Goal: Communication & Community: Connect with others

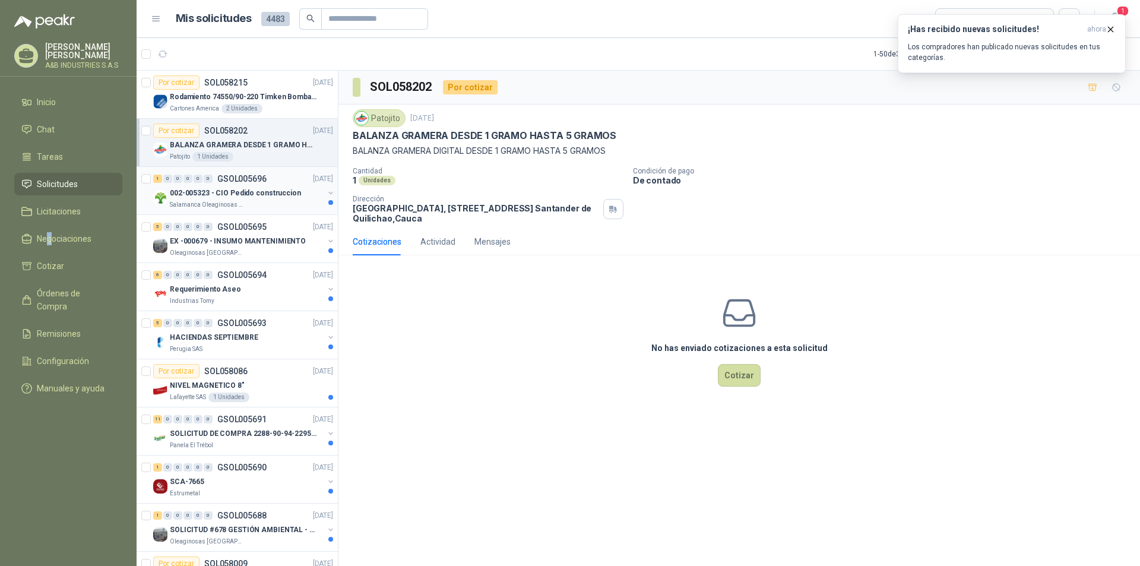
click at [274, 194] on p "002-005323 - CIO Pedido construccion" at bounding box center [235, 193] width 131 height 11
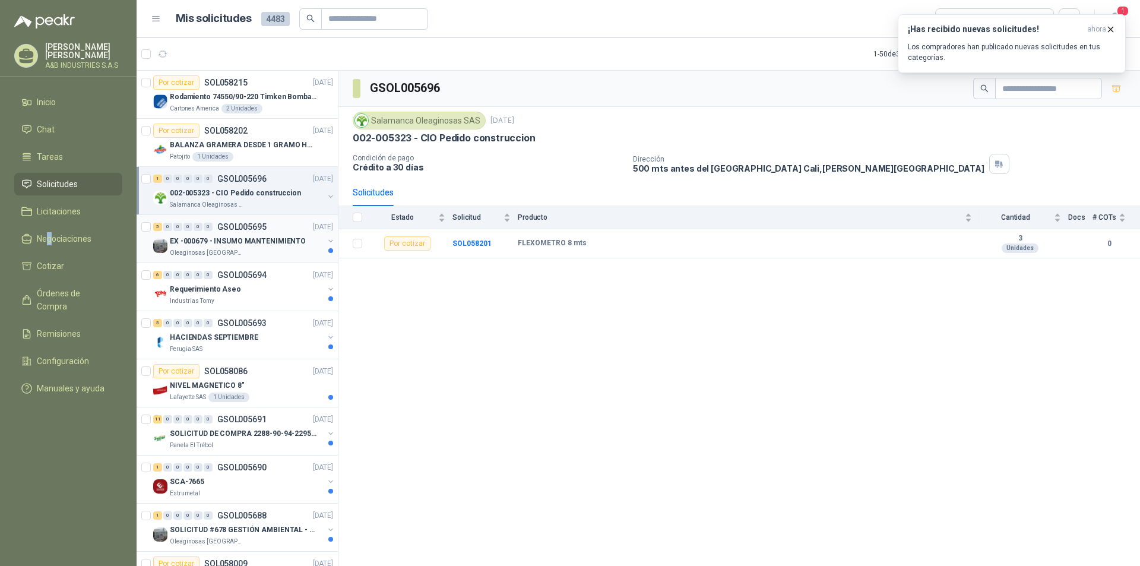
click at [270, 234] on div "EX -000679 - INSUMO MANTENIMIENTO" at bounding box center [247, 241] width 154 height 14
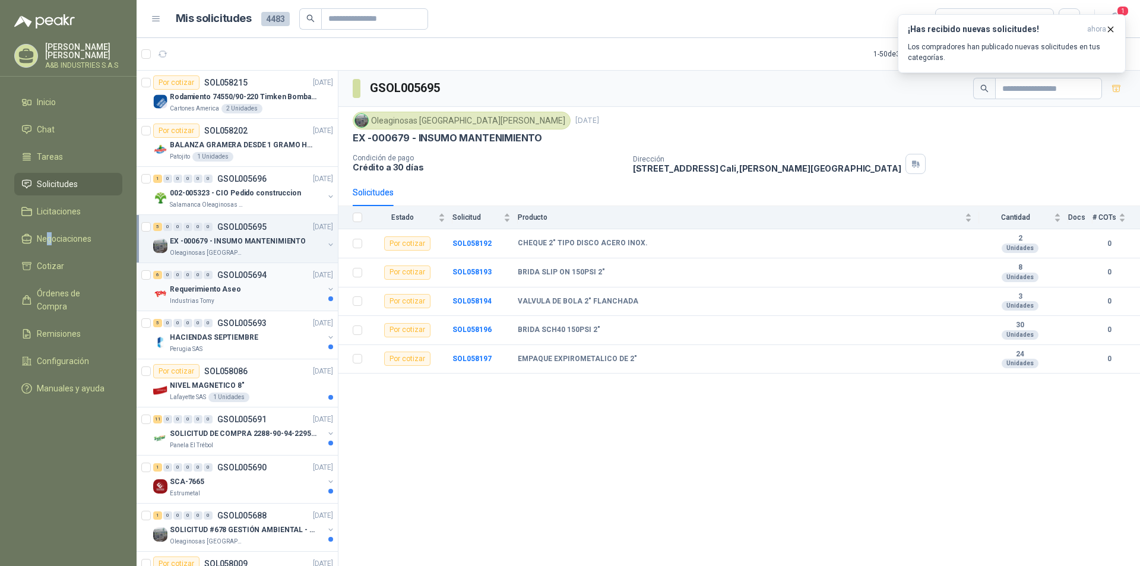
click at [249, 296] on div "Requerimiento Aseo" at bounding box center [247, 289] width 154 height 14
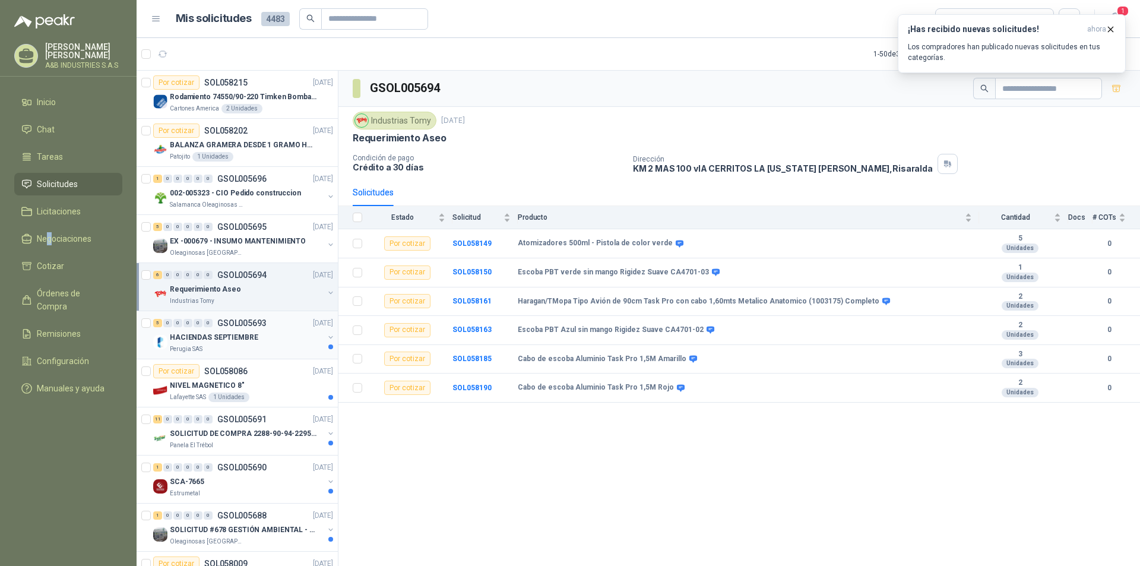
click at [208, 343] on div "HACIENDAS SEPTIEMBRE" at bounding box center [247, 337] width 154 height 14
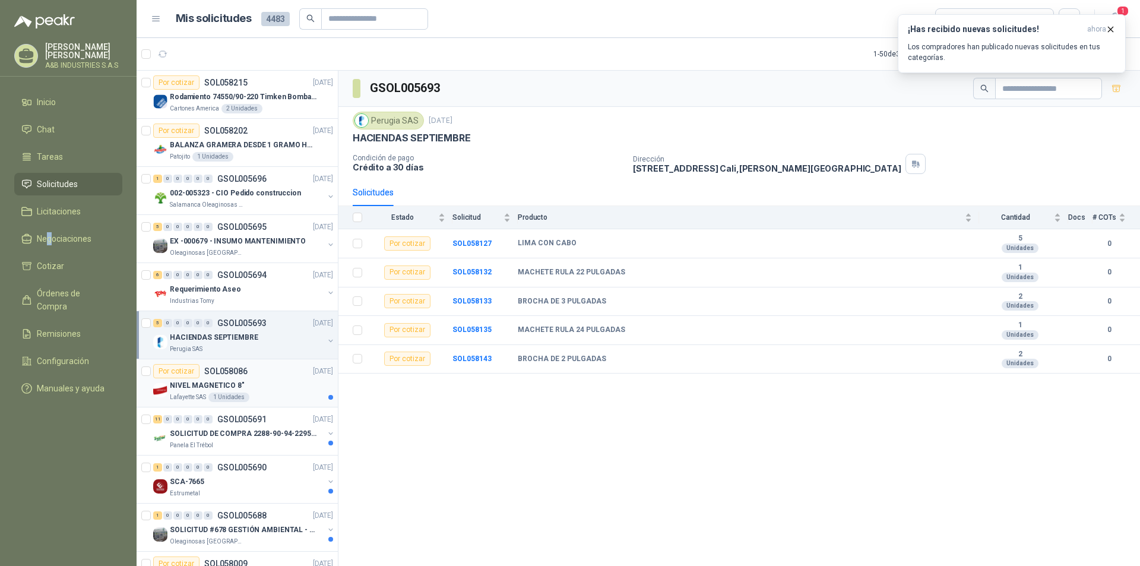
click at [210, 391] on div "NIVEL MAGNETICO 8"" at bounding box center [251, 385] width 163 height 14
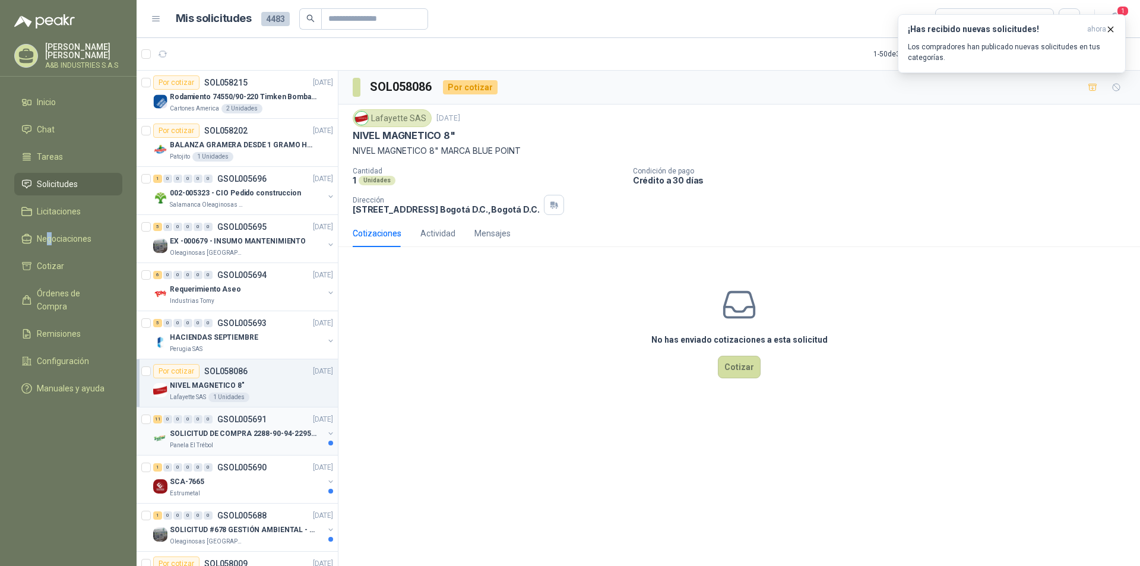
click at [243, 448] on div "Panela El Trébol" at bounding box center [247, 446] width 154 height 10
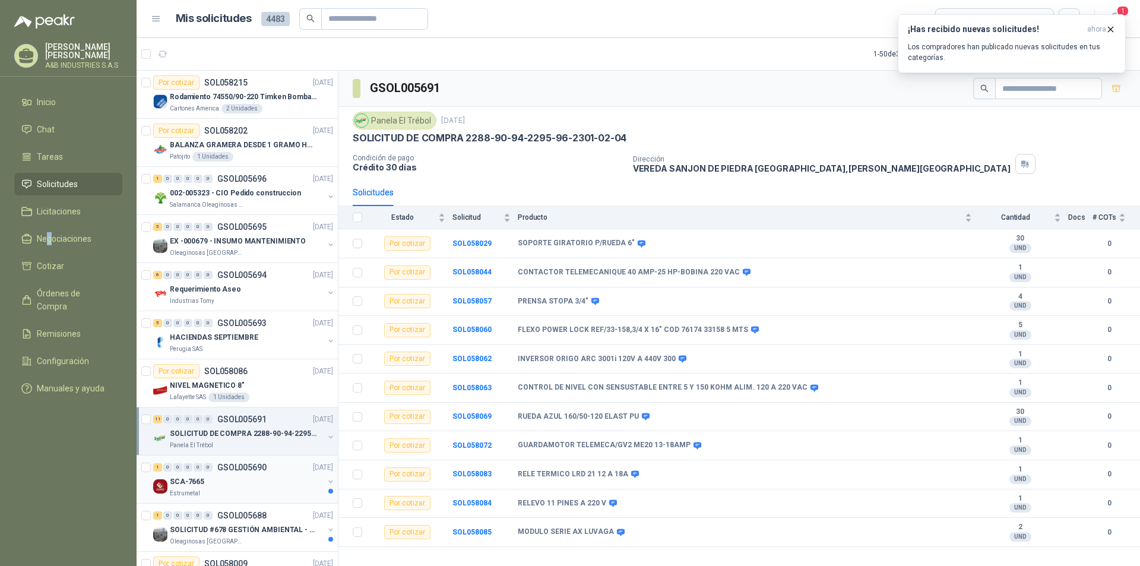
click at [253, 489] on div "Estrumetal" at bounding box center [247, 494] width 154 height 10
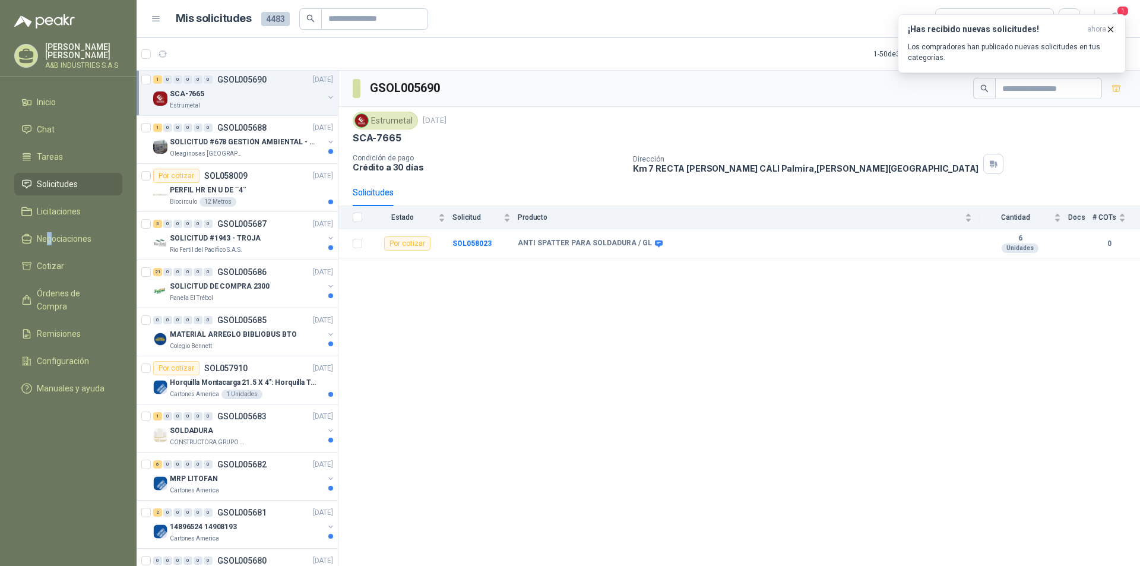
scroll to position [328, 0]
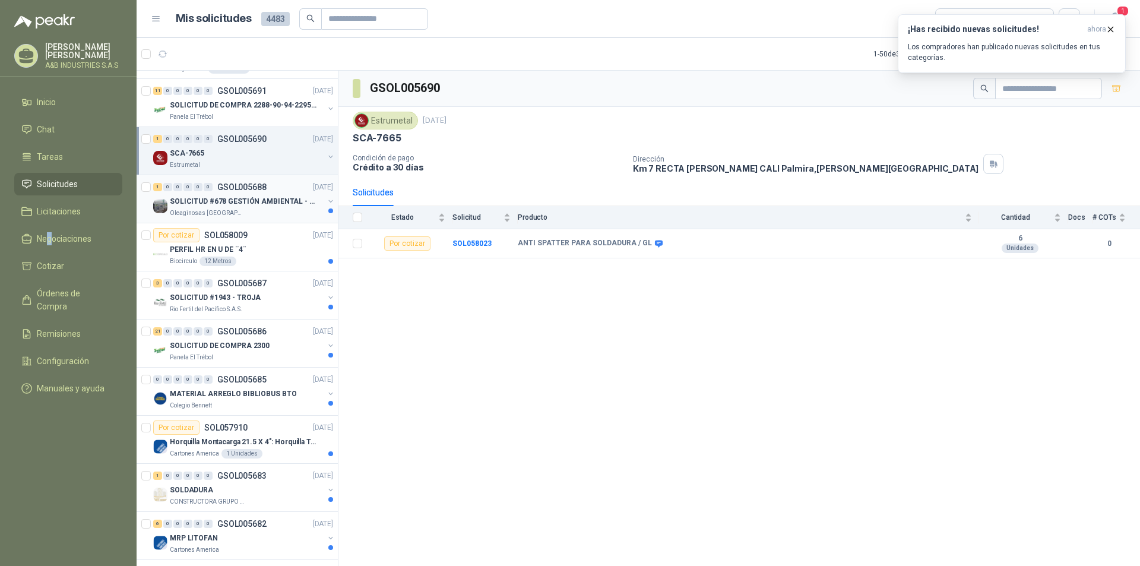
click at [266, 210] on div "Oleaginosas [GEOGRAPHIC_DATA][PERSON_NAME]" at bounding box center [247, 213] width 154 height 10
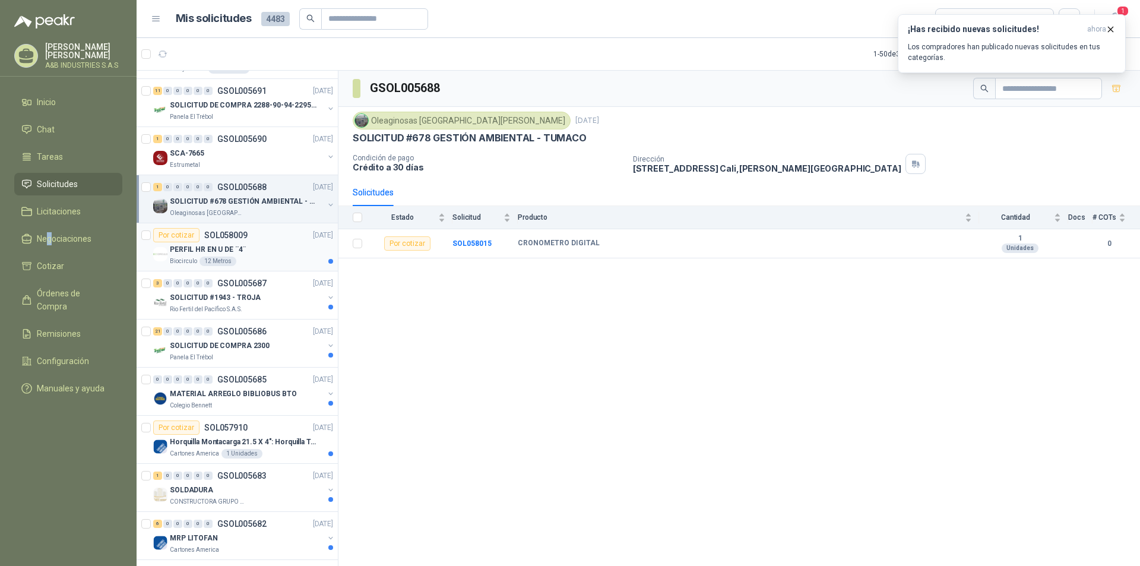
drag, startPoint x: 243, startPoint y: 249, endPoint x: 243, endPoint y: 255, distance: 6.6
click at [242, 249] on p "PERFIL HR EN U DE ¨4¨" at bounding box center [208, 249] width 76 height 11
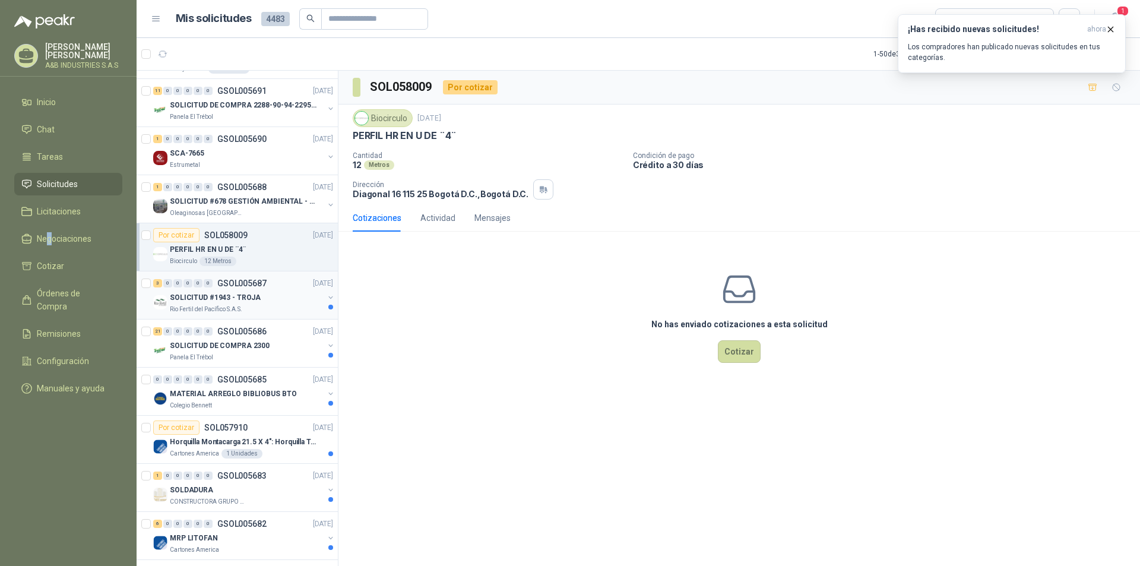
click at [265, 299] on div "SOLICITUD #1943 - TROJA" at bounding box center [247, 297] width 154 height 14
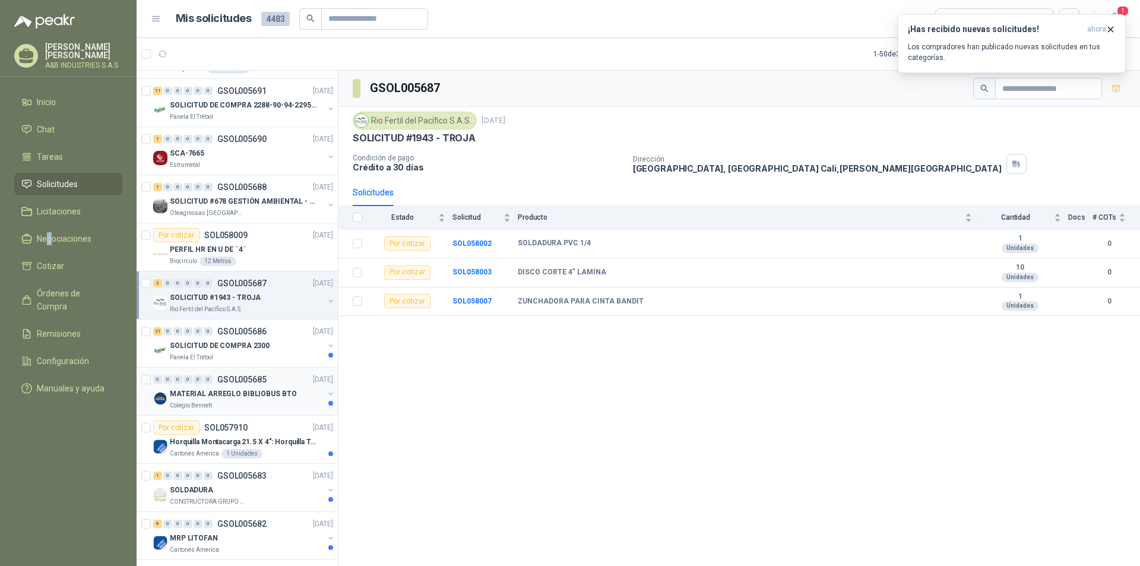
scroll to position [447, 0]
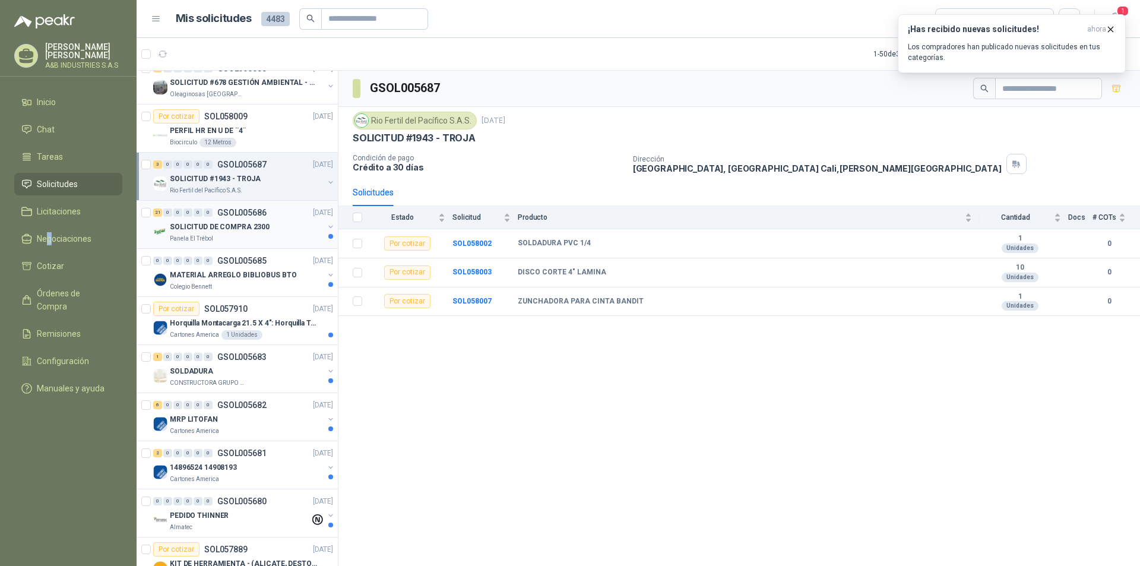
click at [250, 226] on p "SOLICITUD DE COMPRA 2300" at bounding box center [220, 226] width 100 height 11
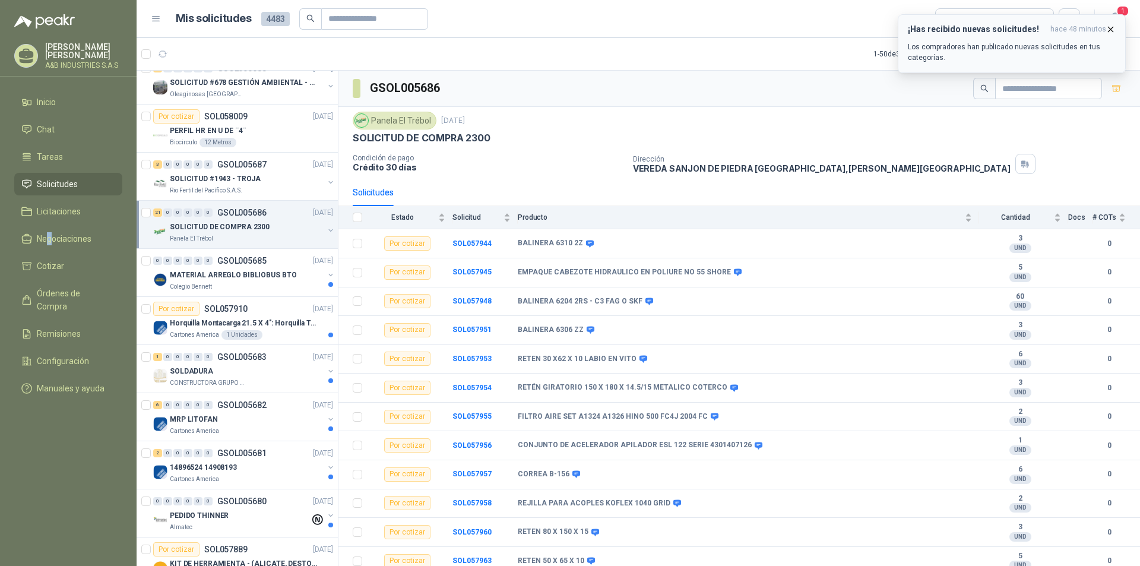
click at [1107, 31] on icon "button" at bounding box center [1111, 29] width 10 height 10
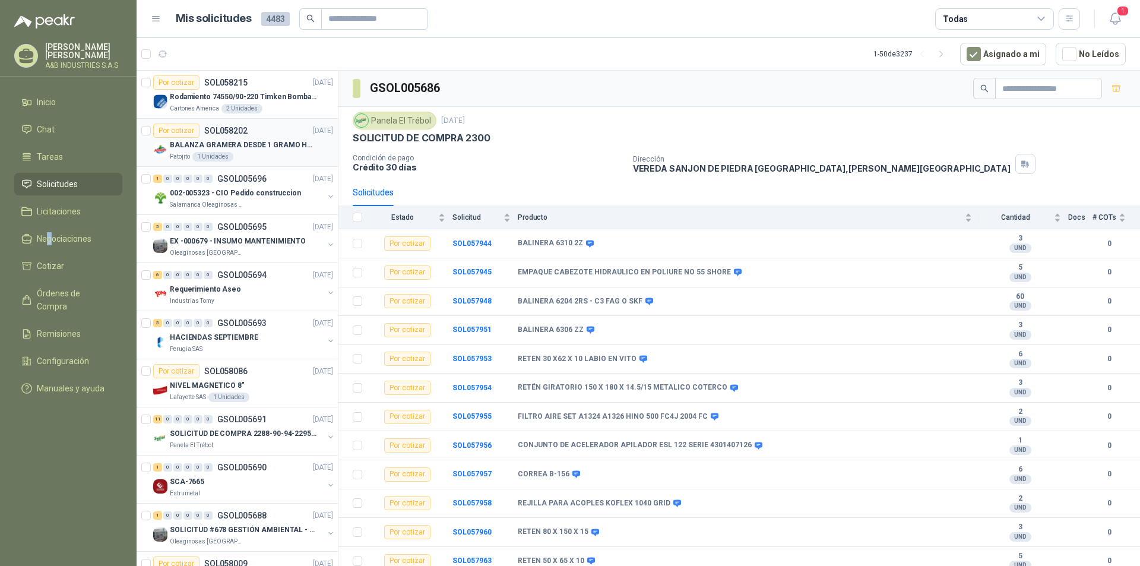
click at [263, 141] on p "BALANZA GRAMERA DESDE 1 GRAMO HASTA 5 GRAMOS" at bounding box center [244, 145] width 148 height 11
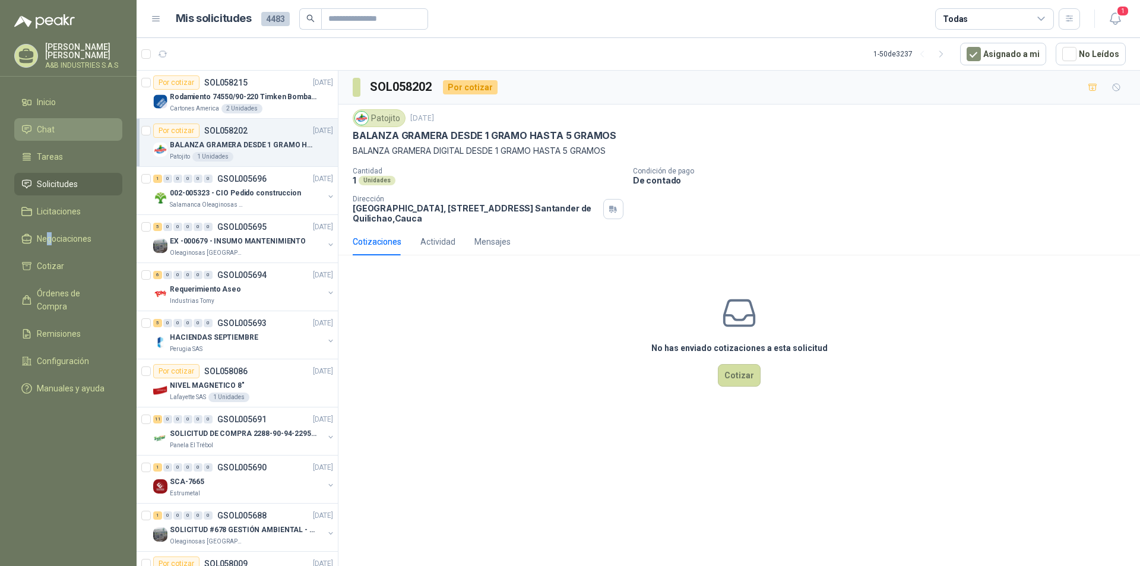
click at [79, 125] on li "Chat" at bounding box center [68, 129] width 94 height 13
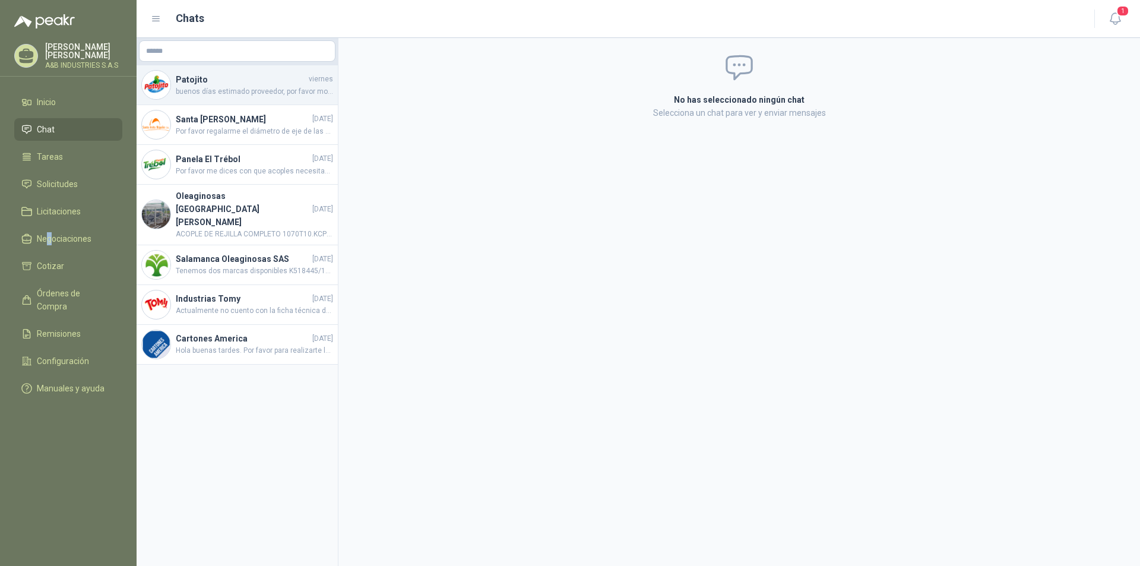
click at [228, 83] on h4 "Patojito" at bounding box center [241, 79] width 131 height 13
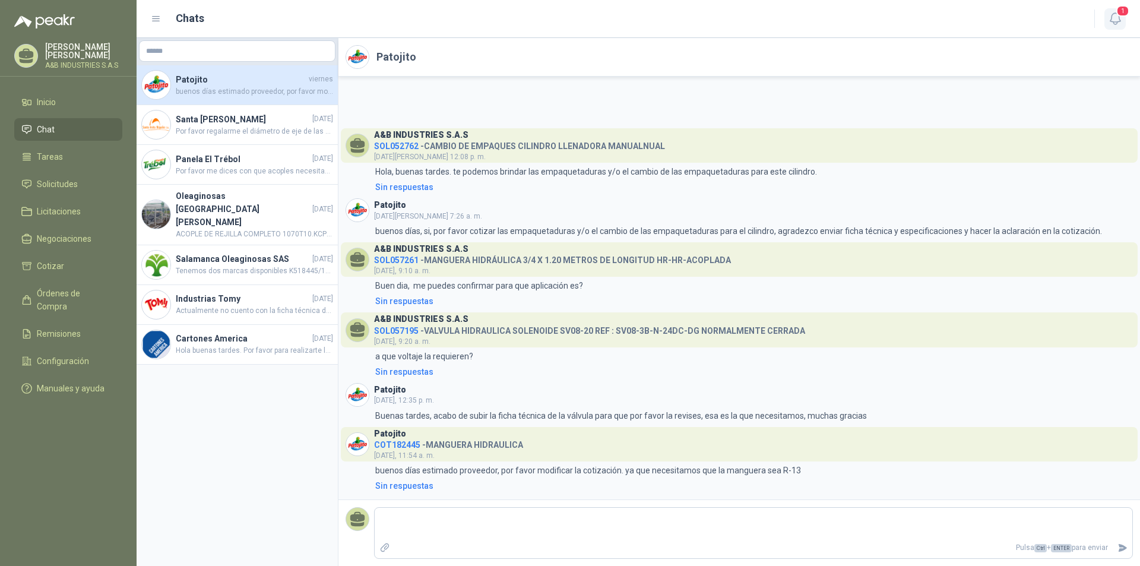
click at [1117, 23] on icon "button" at bounding box center [1115, 18] width 10 height 11
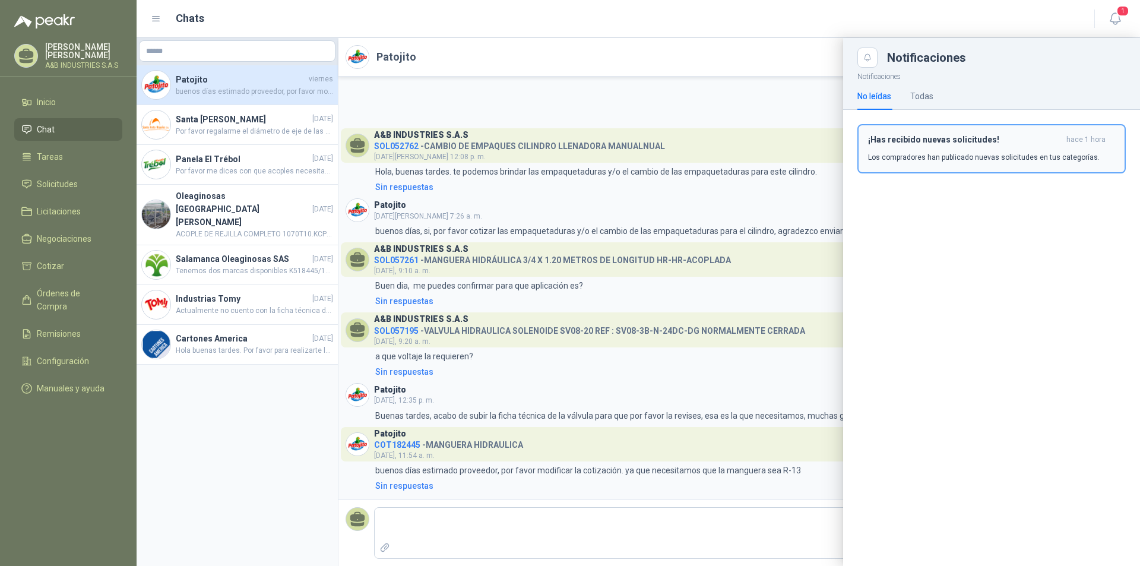
click at [963, 148] on div "¡Has recibido nuevas solicitudes! hace 1 hora Los compradores han publicado nue…" at bounding box center [991, 149] width 247 height 28
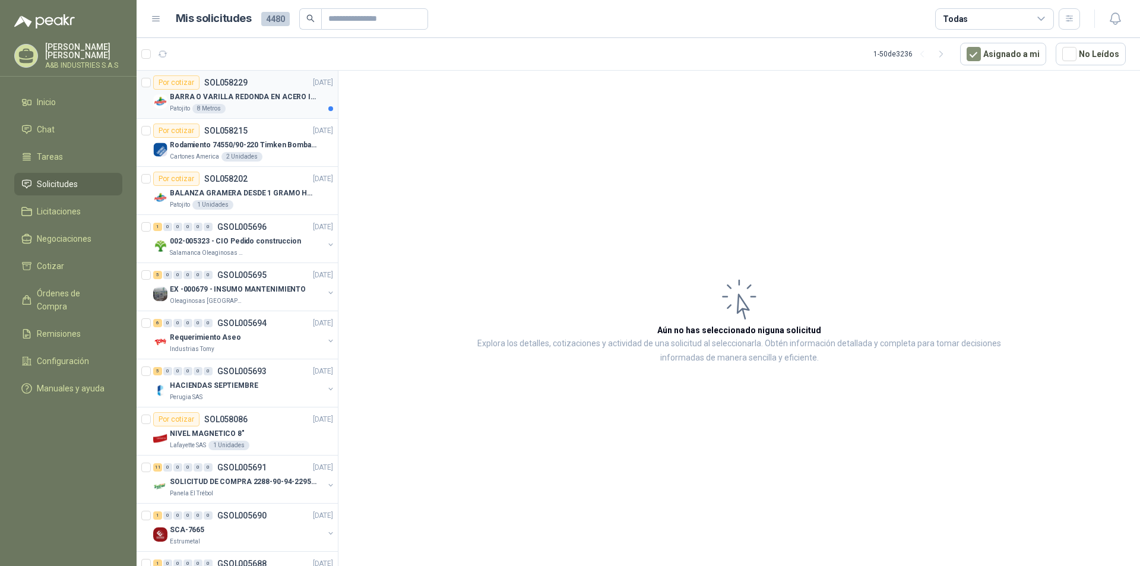
click at [240, 100] on p "BARRA O VARILLA REDONDA EN ACERO INOXIDABLE DE 2" O 50 MM" at bounding box center [244, 96] width 148 height 11
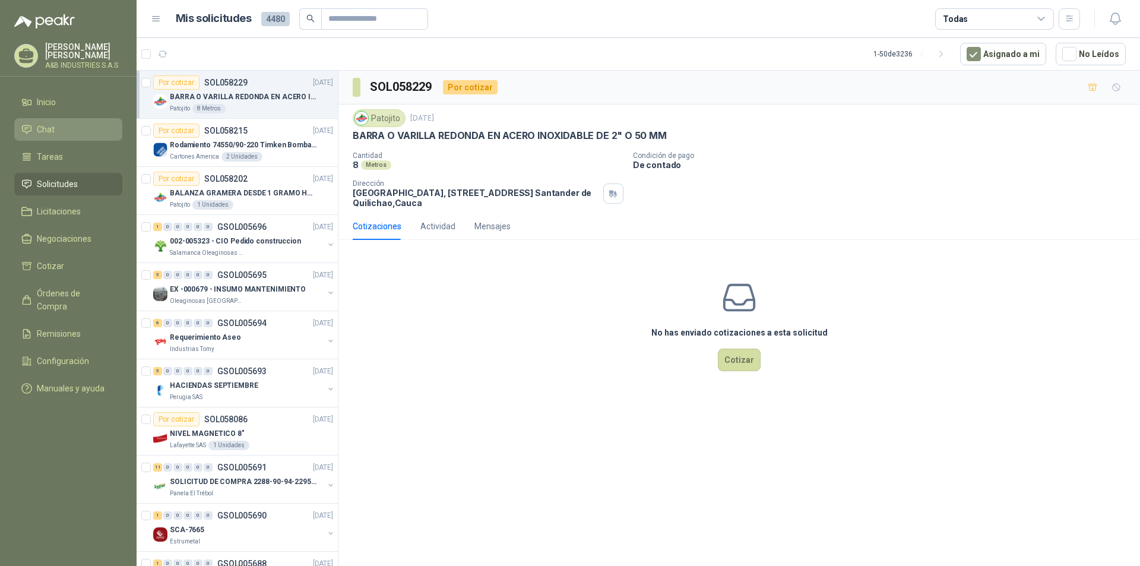
click at [30, 134] on icon at bounding box center [26, 129] width 11 height 11
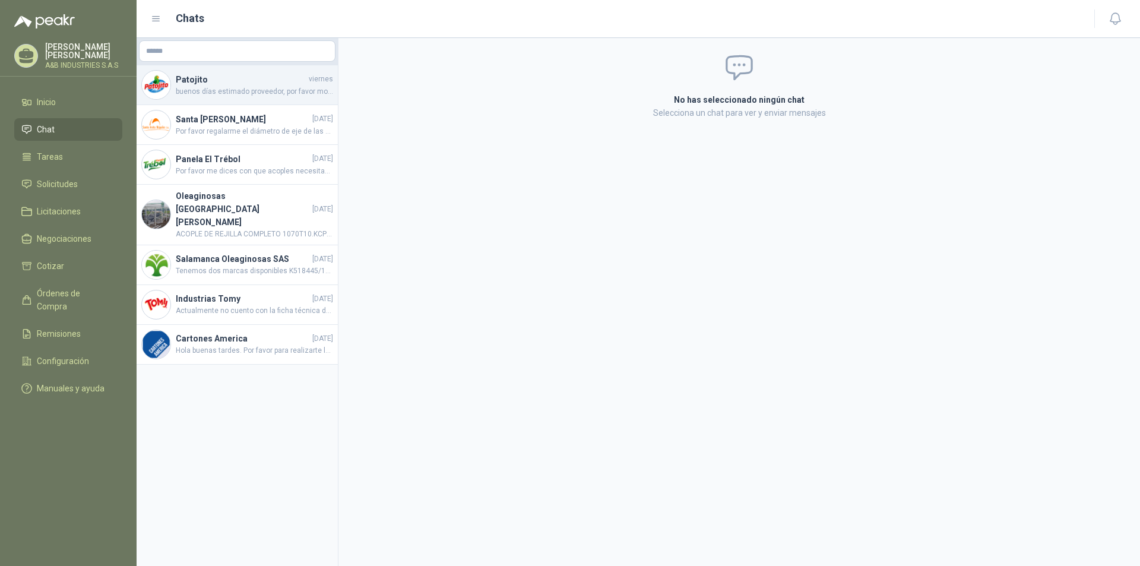
click at [245, 84] on h4 "Patojito" at bounding box center [241, 79] width 131 height 13
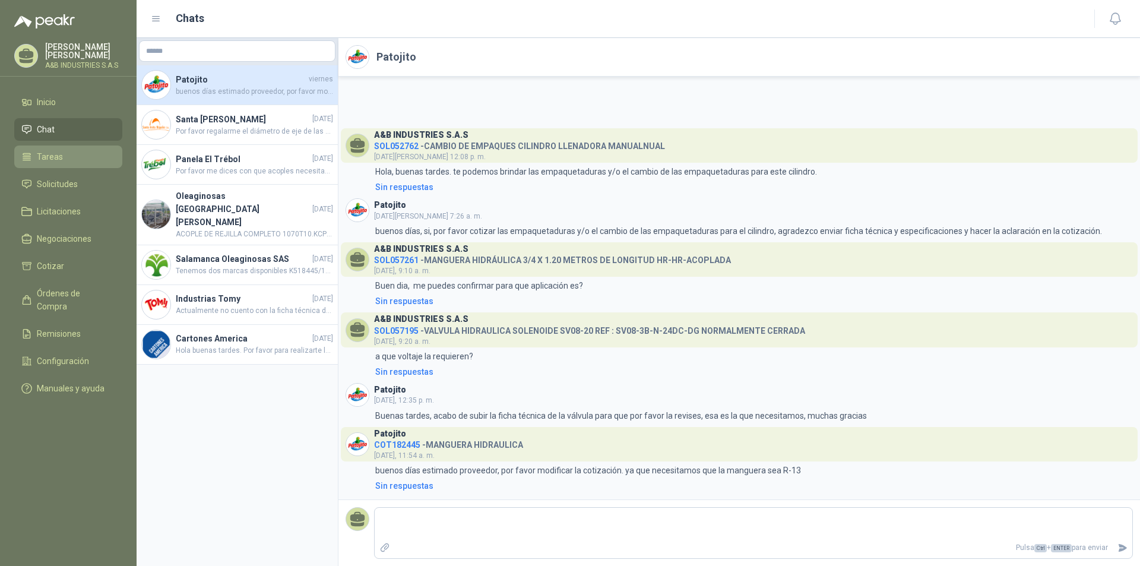
click at [65, 148] on link "Tareas" at bounding box center [68, 156] width 108 height 23
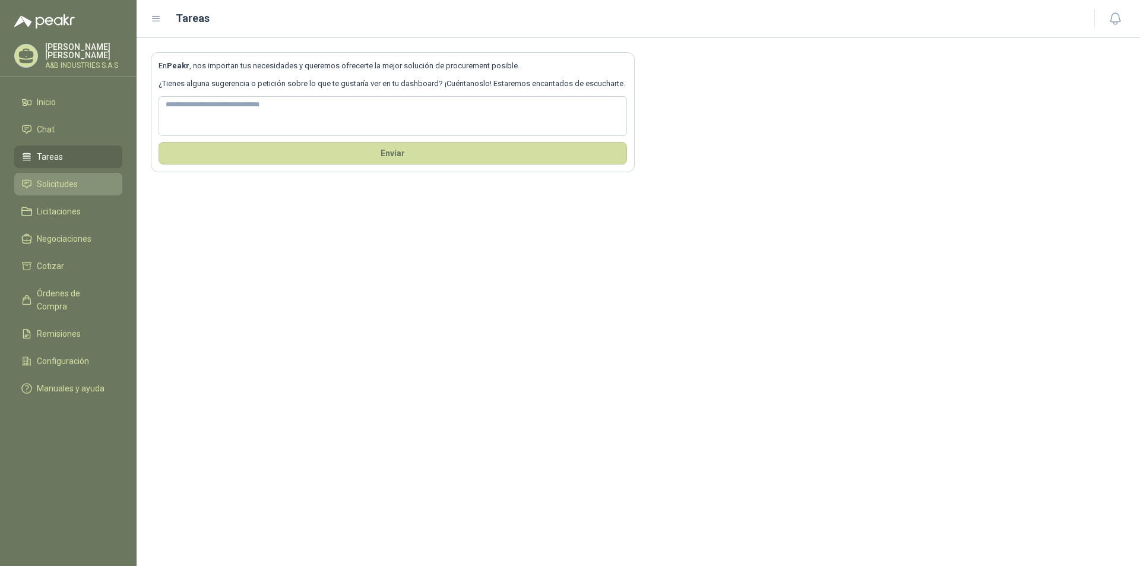
click at [68, 188] on span "Solicitudes" at bounding box center [57, 184] width 41 height 13
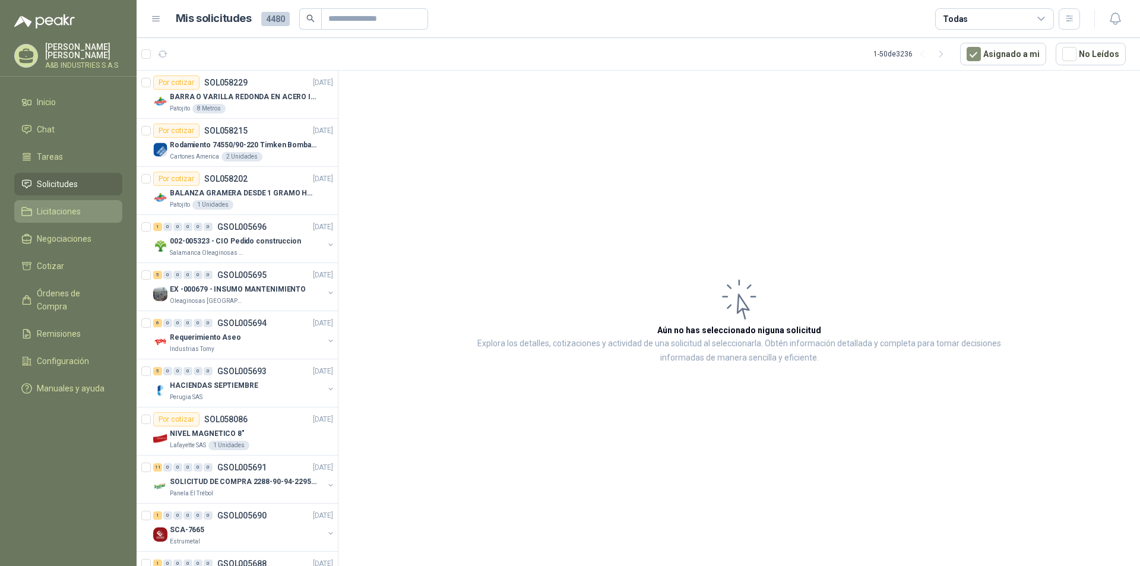
click at [60, 217] on span "Licitaciones" at bounding box center [59, 211] width 44 height 13
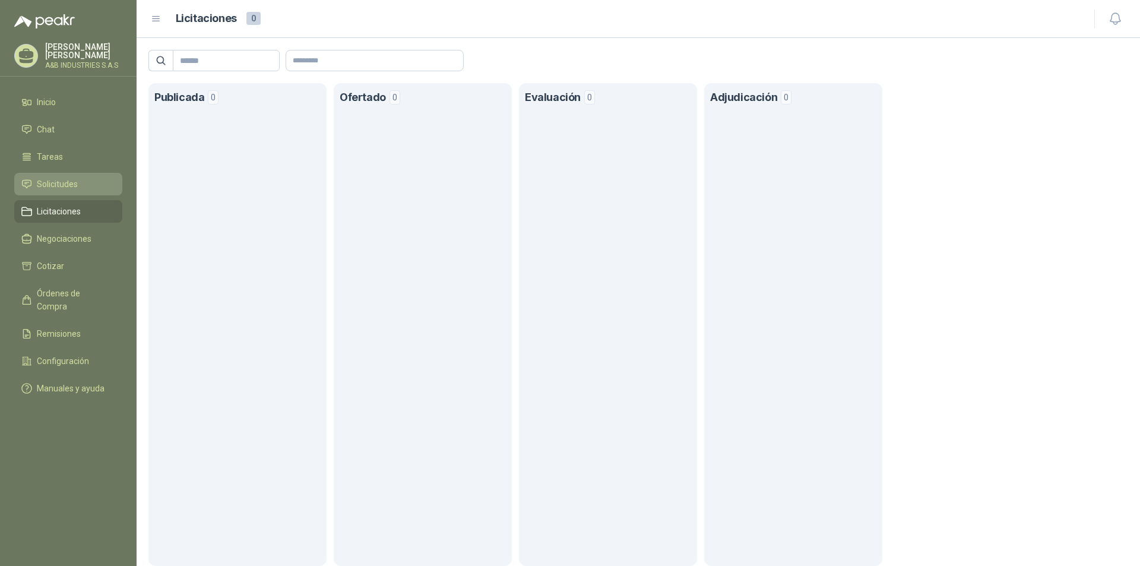
click at [78, 185] on li "Solicitudes" at bounding box center [68, 184] width 94 height 13
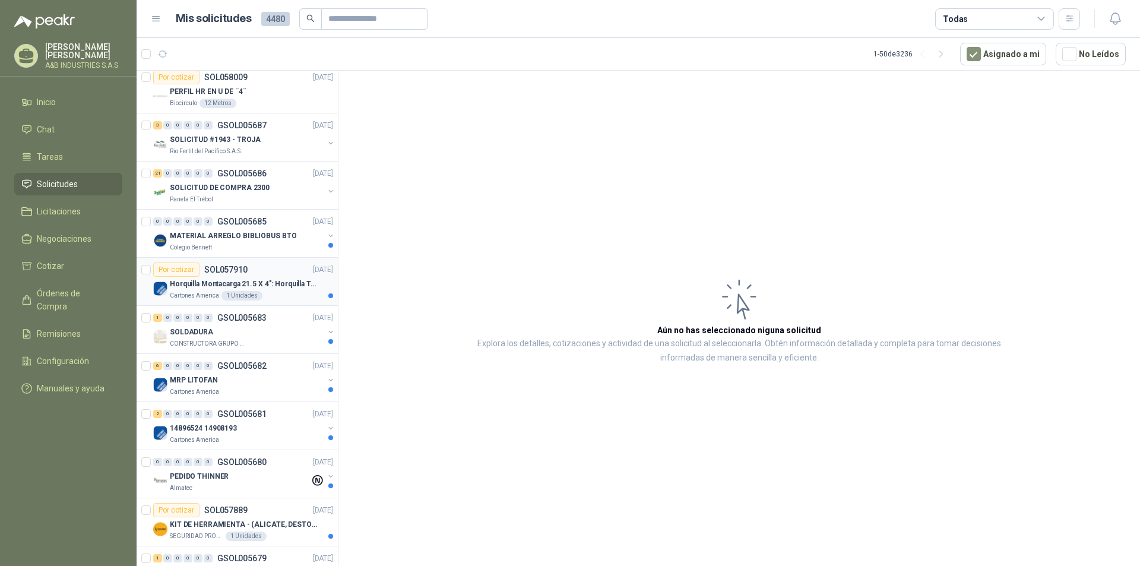
scroll to position [594, 0]
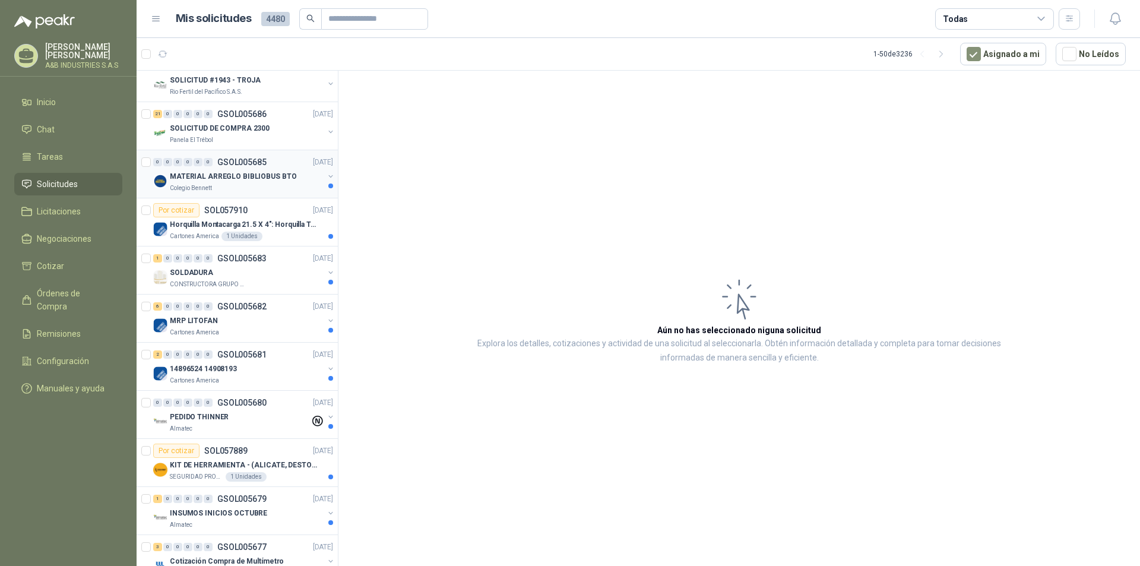
click at [230, 194] on div "0 0 0 0 0 0 GSOL005685 [DATE] MATERIAL ARREGLO BIBLIOBUS BTO Colegio [PERSON_NA…" at bounding box center [237, 174] width 201 height 48
click at [246, 186] on div "Colegio Bennett" at bounding box center [247, 188] width 154 height 10
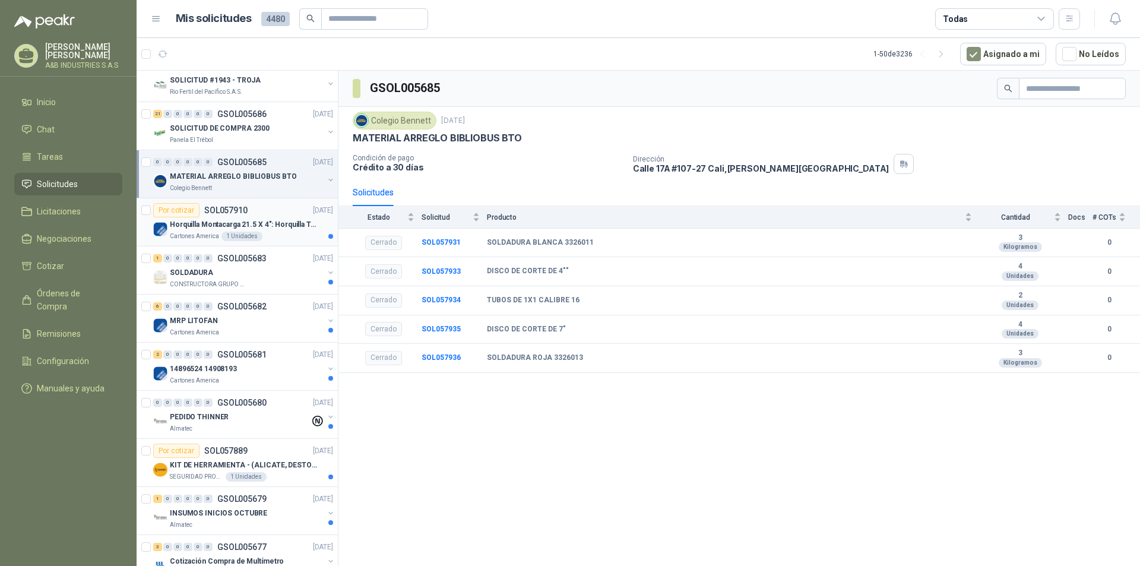
click at [273, 221] on p "Horquilla Montacarga 21.5 X 4": Horquilla Telescopica Overall size 2108 x 660 x…" at bounding box center [244, 224] width 148 height 11
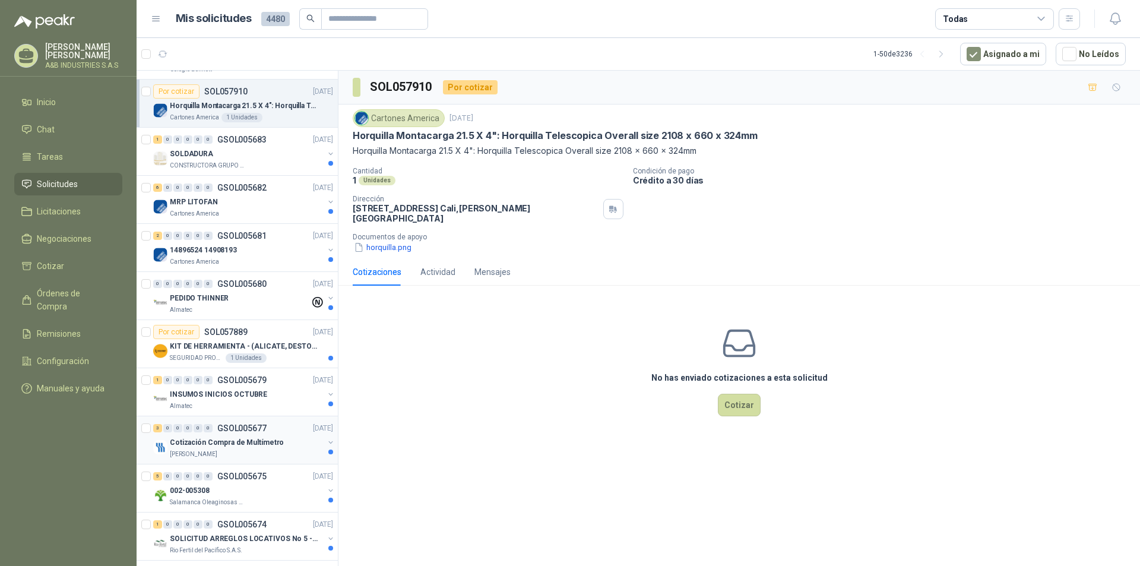
scroll to position [831, 0]
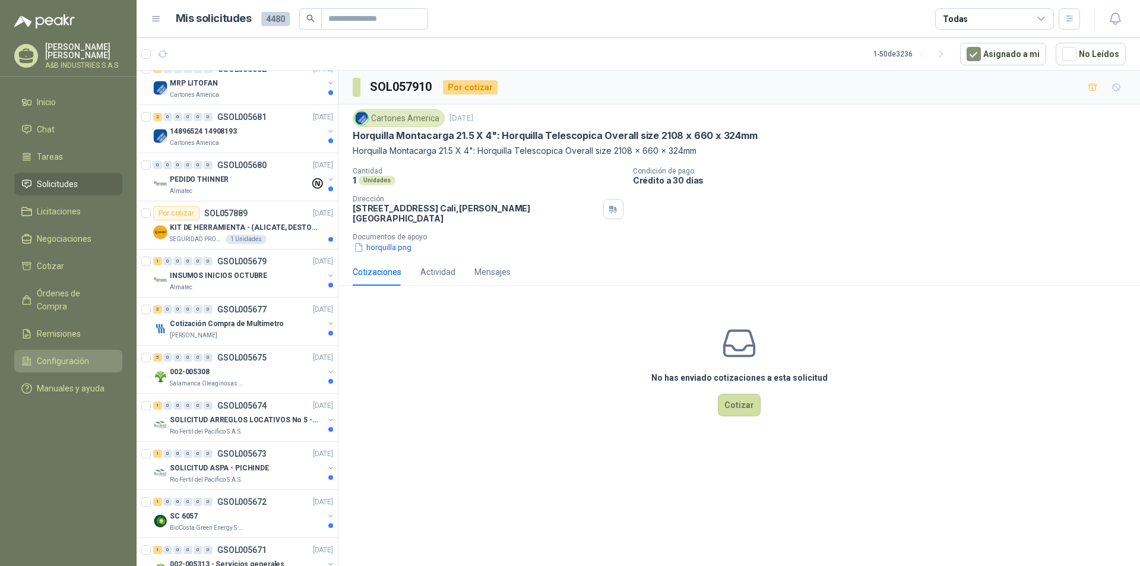
click at [58, 350] on link "Configuración" at bounding box center [68, 361] width 108 height 23
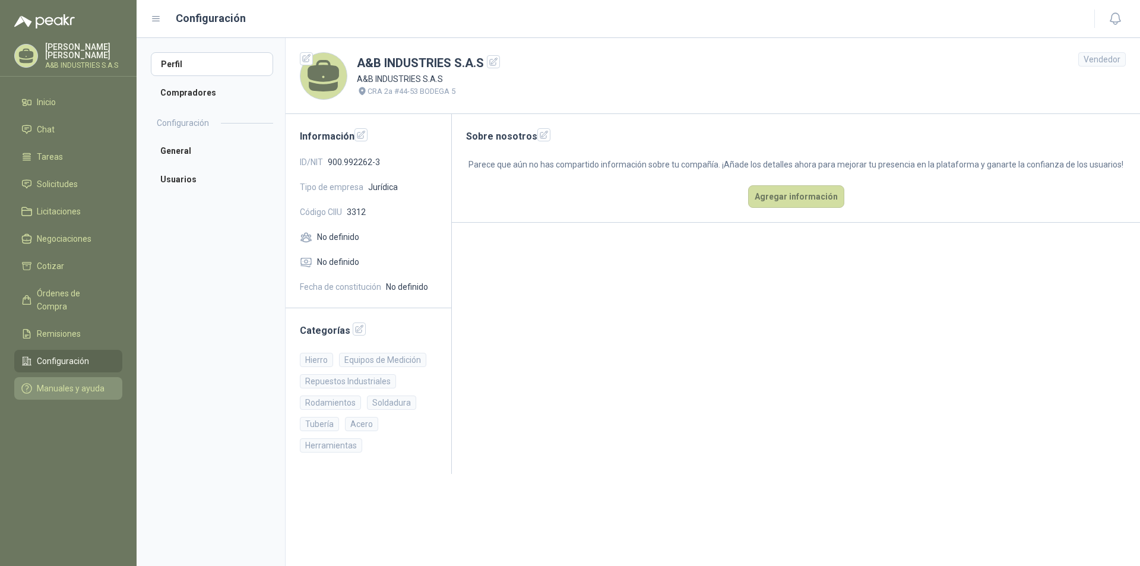
click at [81, 382] on span "Manuales y ayuda" at bounding box center [71, 388] width 68 height 13
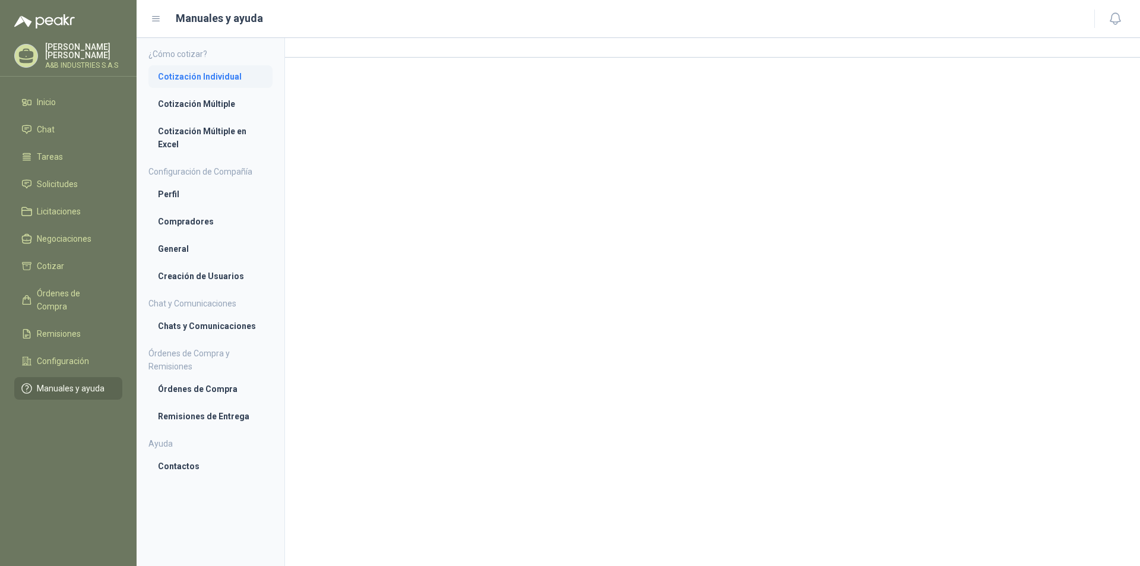
click at [211, 74] on li "Cotización Individual" at bounding box center [210, 76] width 105 height 13
click at [50, 128] on span "Chat" at bounding box center [46, 129] width 18 height 13
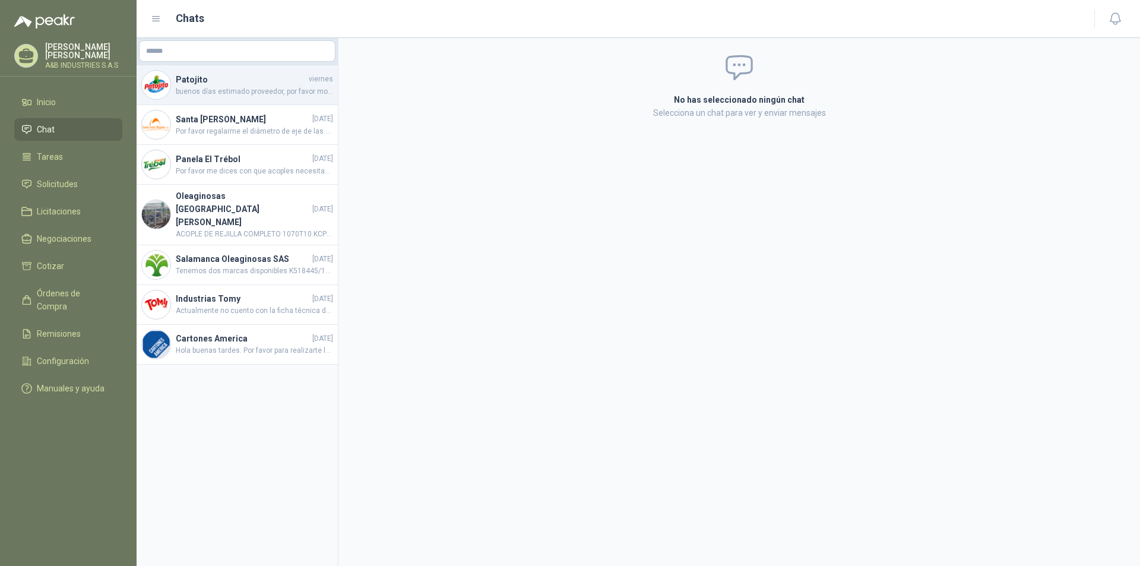
click at [235, 80] on h4 "Patojito" at bounding box center [241, 79] width 131 height 13
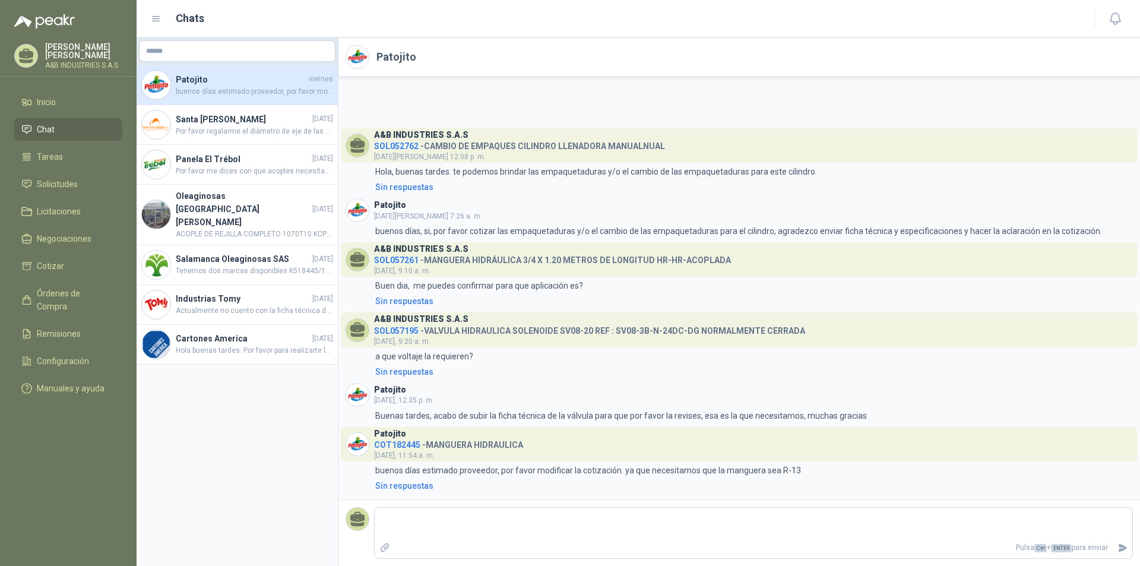
click at [468, 448] on h4 "COT182445 - MANGUERA HIDRAULICA" at bounding box center [448, 442] width 149 height 11
click at [263, 83] on h4 "Patojito" at bounding box center [241, 79] width 131 height 13
click at [267, 83] on h4 "Patojito" at bounding box center [241, 79] width 131 height 13
